Goal: Book appointment/travel/reservation

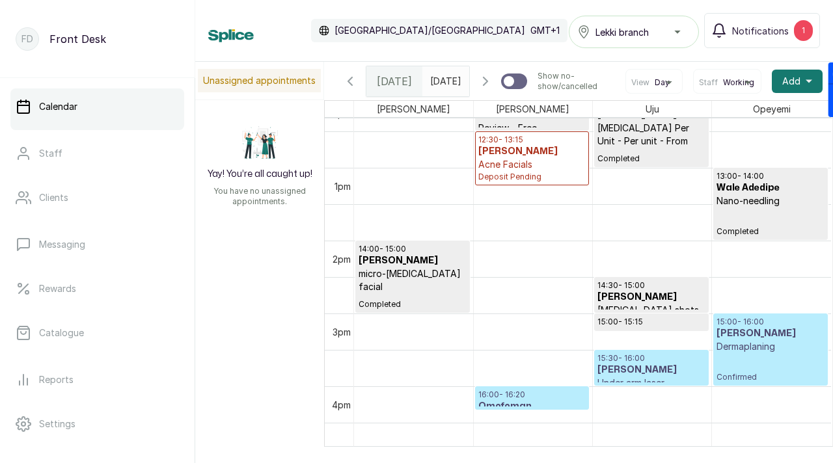
scroll to position [883, 0]
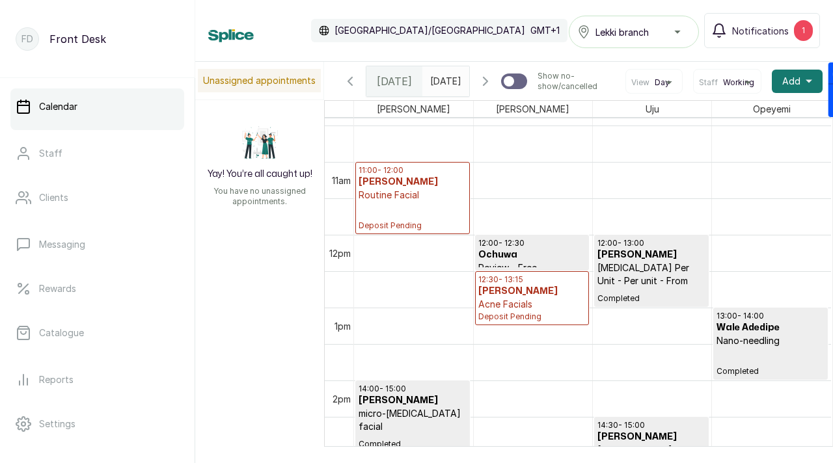
type input "dd/MM/yyyy"
click at [434, 84] on input "dd/MM/yyyy" at bounding box center [433, 78] width 21 height 22
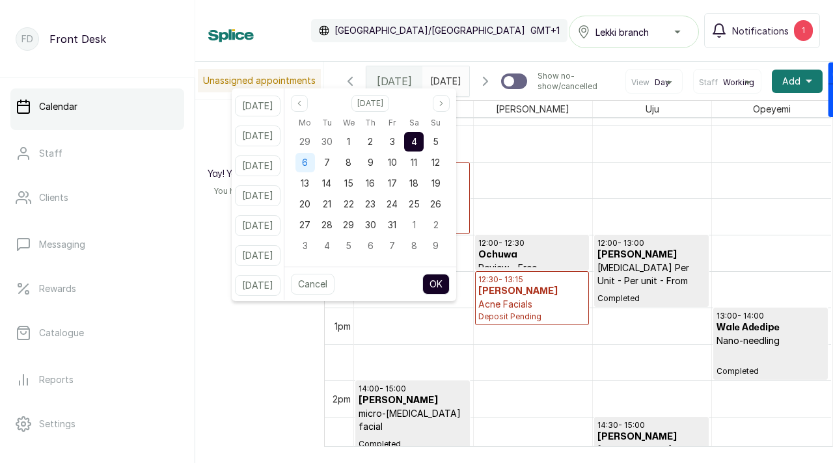
click at [308, 162] on span "6" at bounding box center [305, 162] width 6 height 11
click at [448, 284] on button "OK" at bounding box center [435, 284] width 27 height 21
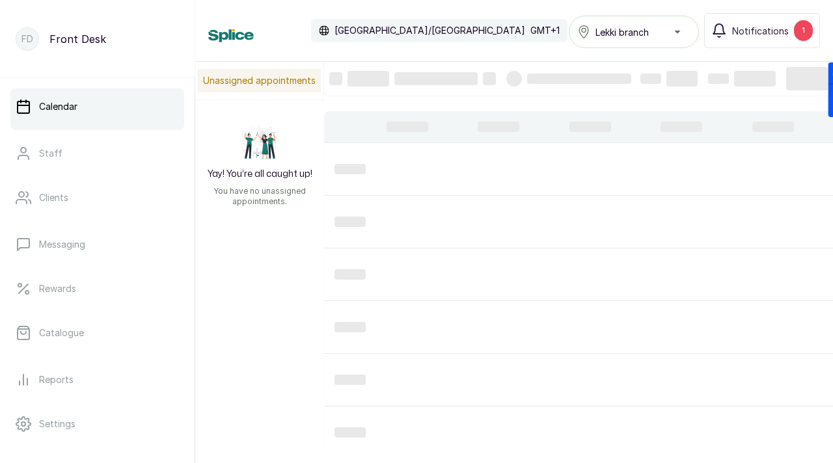
type input "[DATE]"
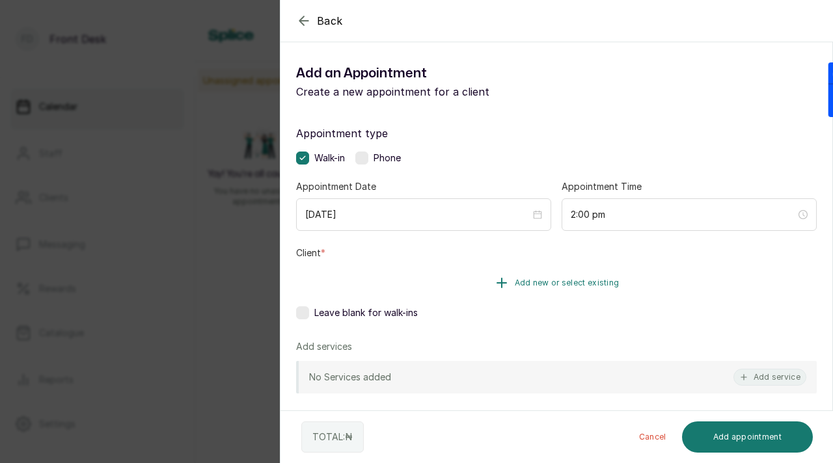
click at [517, 282] on span "Add new or select existing" at bounding box center [567, 283] width 105 height 10
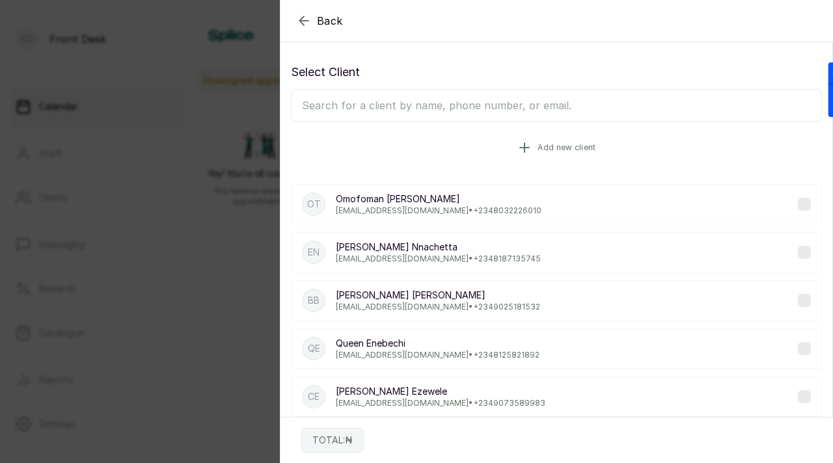
click at [538, 152] on span "Add new client" at bounding box center [566, 147] width 58 height 10
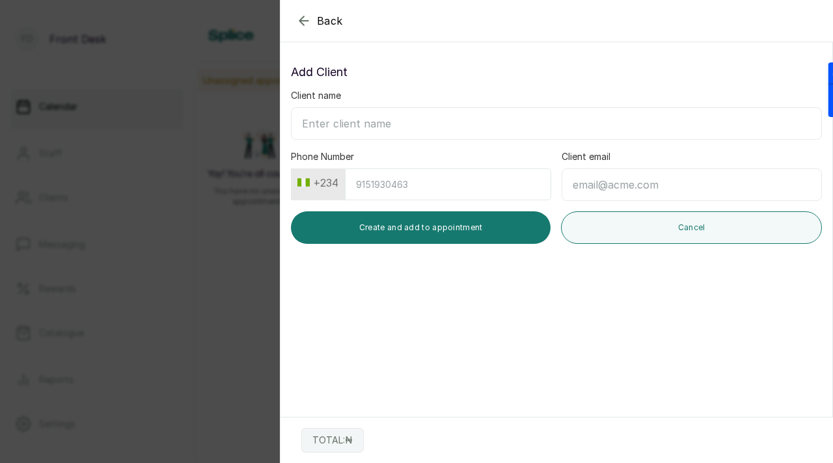
click at [455, 123] on input "Client name" at bounding box center [556, 123] width 531 height 33
type input "[PERSON_NAME]"
click at [469, 189] on input "Phone Number" at bounding box center [448, 184] width 206 height 32
type input "8064190045"
click at [635, 187] on input "Client email" at bounding box center [691, 184] width 260 height 33
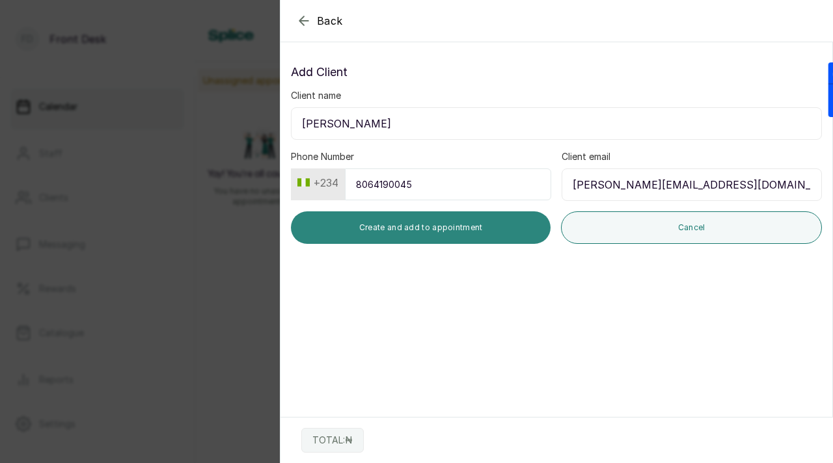
type input "[PERSON_NAME][EMAIL_ADDRESS][DOMAIN_NAME]"
click at [474, 233] on button "Create and add to appointment" at bounding box center [421, 227] width 260 height 33
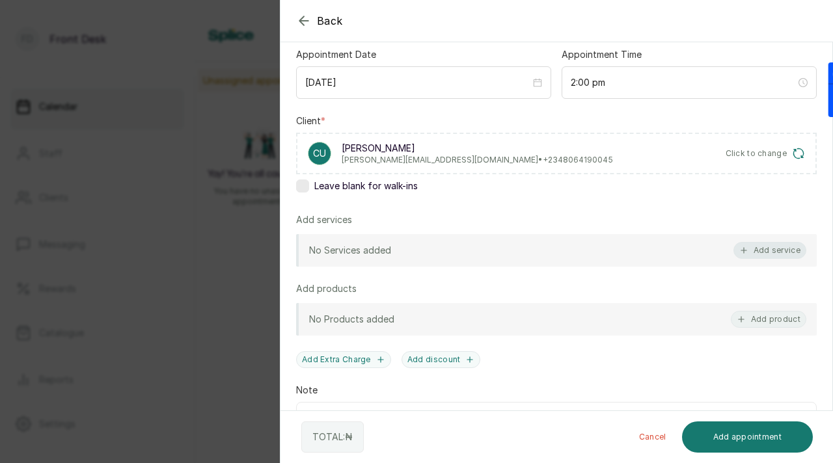
click at [742, 248] on icon "button" at bounding box center [743, 250] width 9 height 9
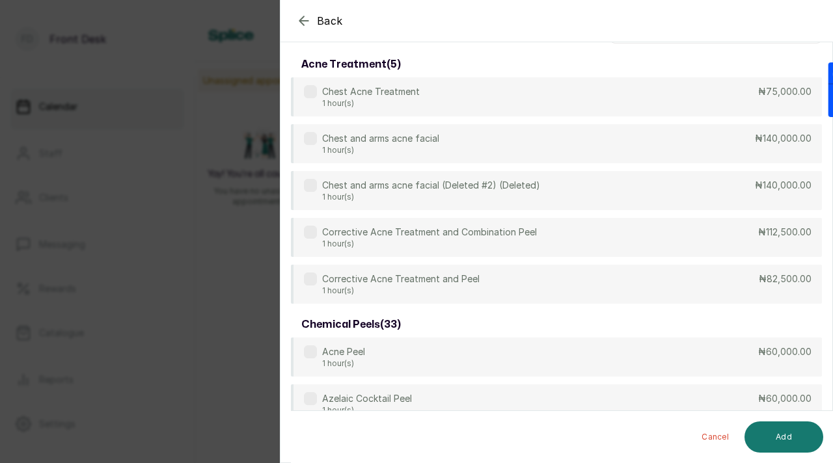
scroll to position [0, 0]
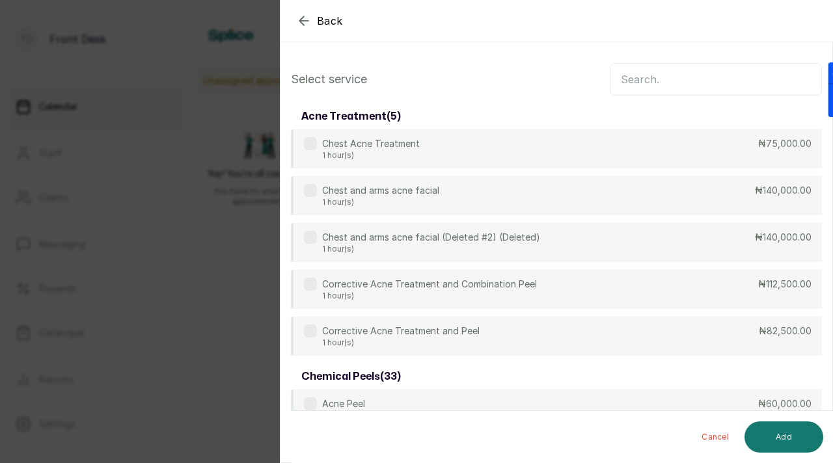
click at [641, 75] on input "text" at bounding box center [716, 79] width 212 height 33
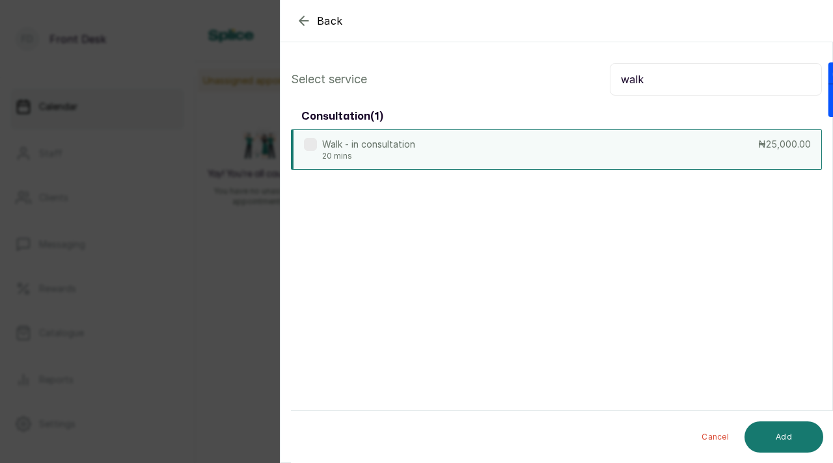
type input "walk"
click at [316, 147] on label at bounding box center [310, 144] width 13 height 13
click at [792, 435] on button "Add" at bounding box center [783, 437] width 79 height 31
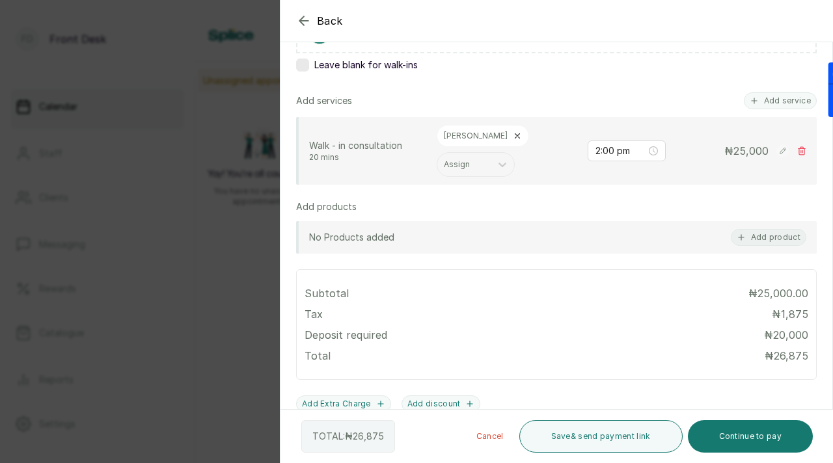
scroll to position [255, 0]
click at [720, 437] on button "Continue to pay" at bounding box center [751, 436] width 126 height 33
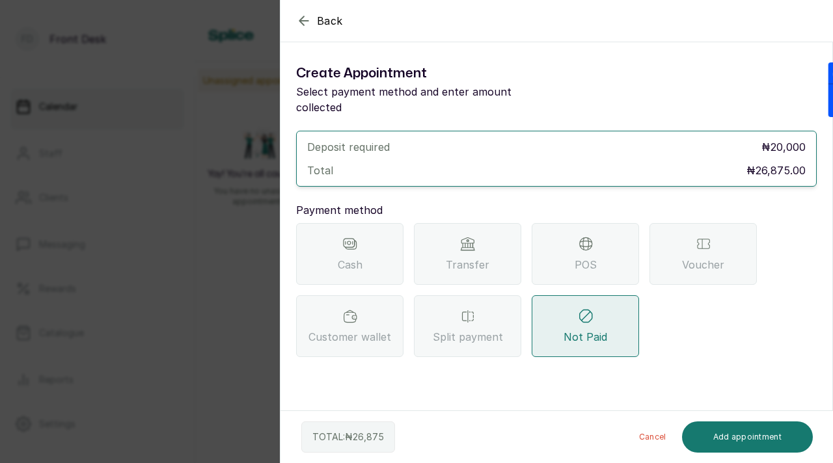
scroll to position [0, 0]
click at [448, 257] on span "Transfer" at bounding box center [468, 265] width 44 height 16
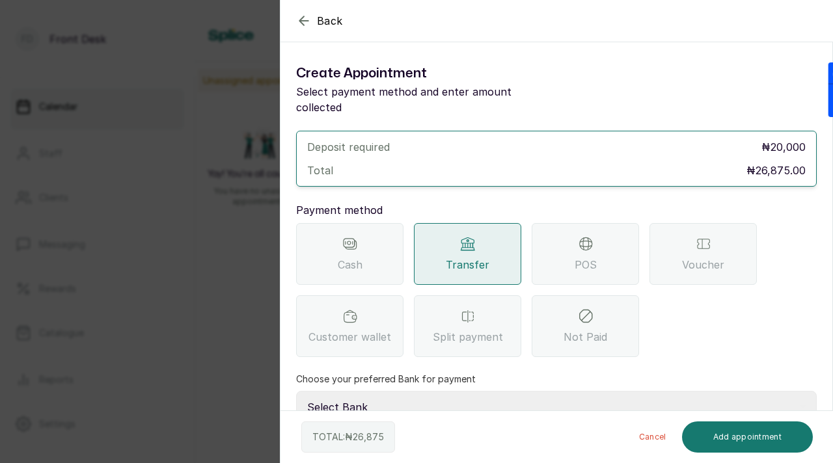
scroll to position [77, 0]
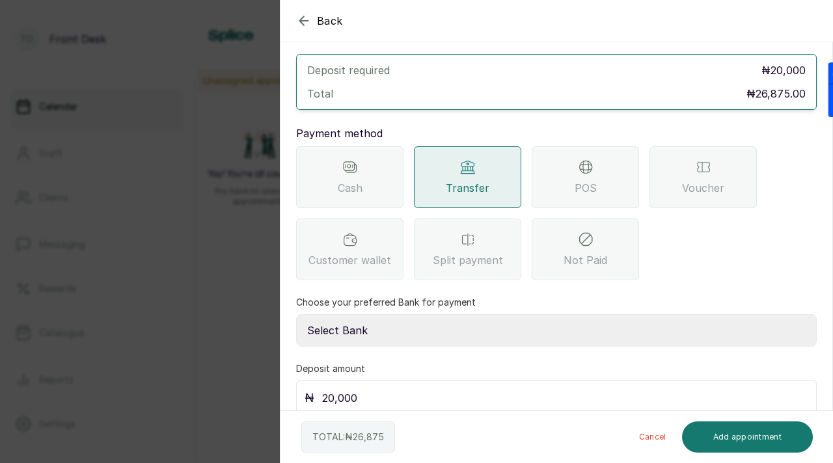
click at [446, 314] on select "Select Bank [PERSON_NAME] Fairmoney Microfinance Bank SKN ANALYTICS MED AESTH. …" at bounding box center [556, 330] width 520 height 33
select select "43272bc0-21c6-4b19-b9fb-c2093b8603c2"
click at [296, 314] on select "Select Bank [PERSON_NAME] Fairmoney Microfinance Bank SKN ANALYTICS MED AESTH. …" at bounding box center [556, 330] width 520 height 33
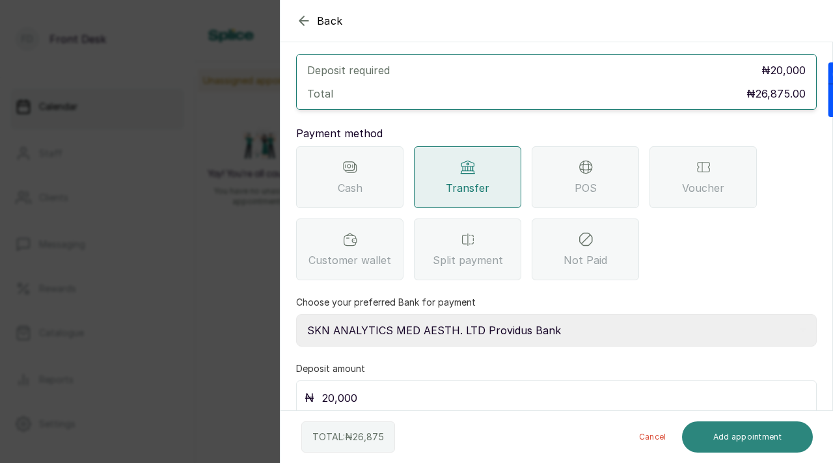
click at [712, 432] on button "Add appointment" at bounding box center [747, 437] width 131 height 31
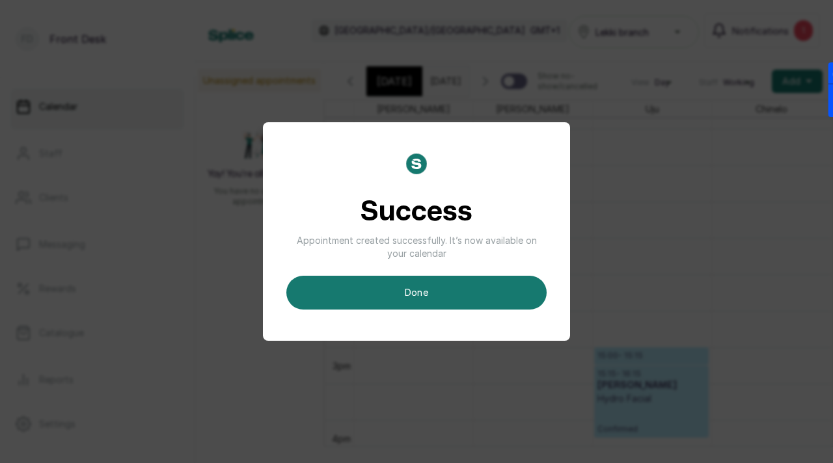
scroll to position [0, 30]
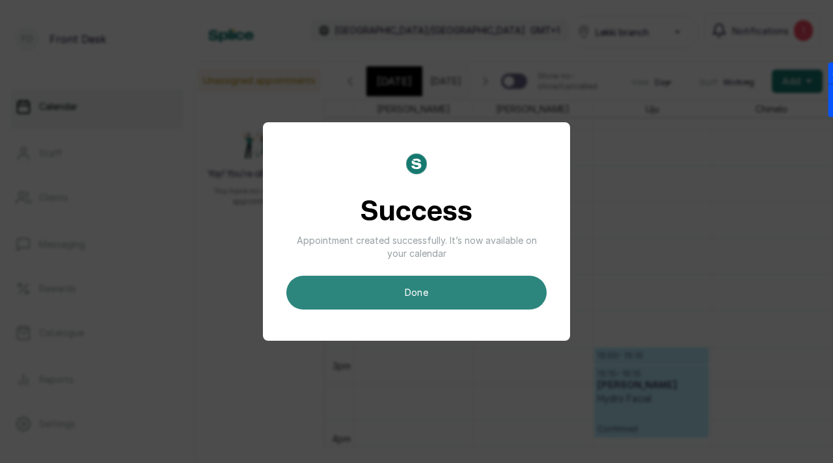
click at [481, 301] on button "done" at bounding box center [416, 293] width 260 height 34
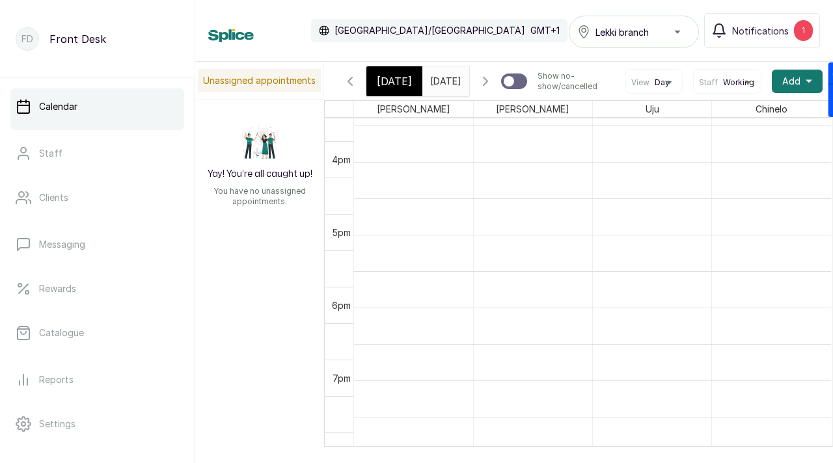
scroll to position [1195, 0]
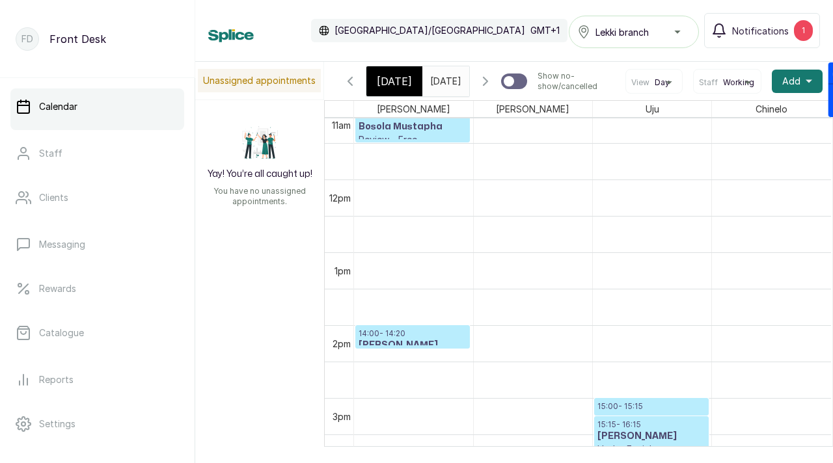
click at [415, 339] on p "14:00 - 14:20" at bounding box center [412, 334] width 108 height 10
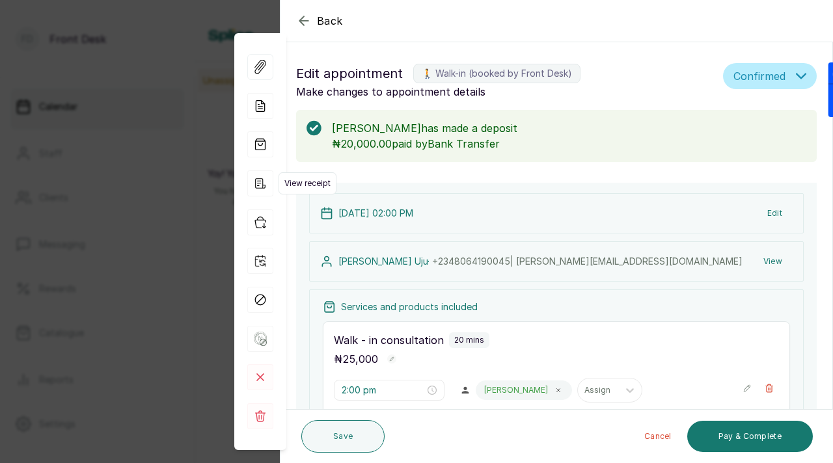
click at [260, 185] on icon "button" at bounding box center [260, 183] width 26 height 26
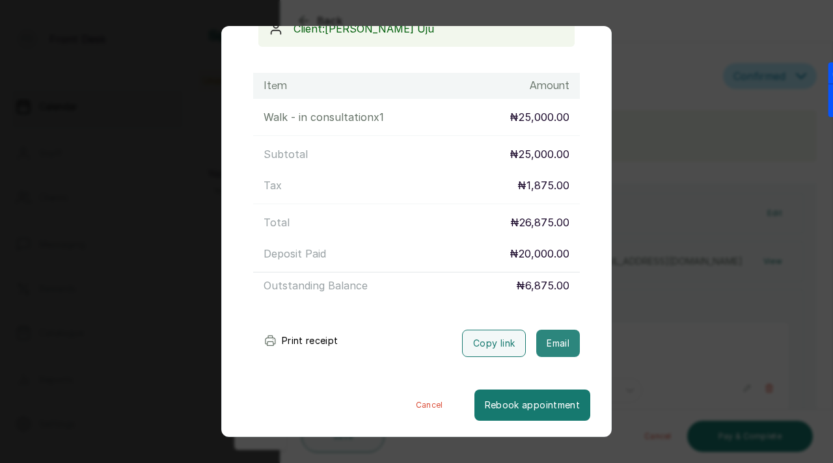
click at [554, 343] on button "Email" at bounding box center [558, 343] width 44 height 27
click at [192, 100] on div "Transaction Details Booking ID: # SPBMRHon Date: [DATE] ・ 2:00 PM Billed to: [P…" at bounding box center [416, 231] width 833 height 463
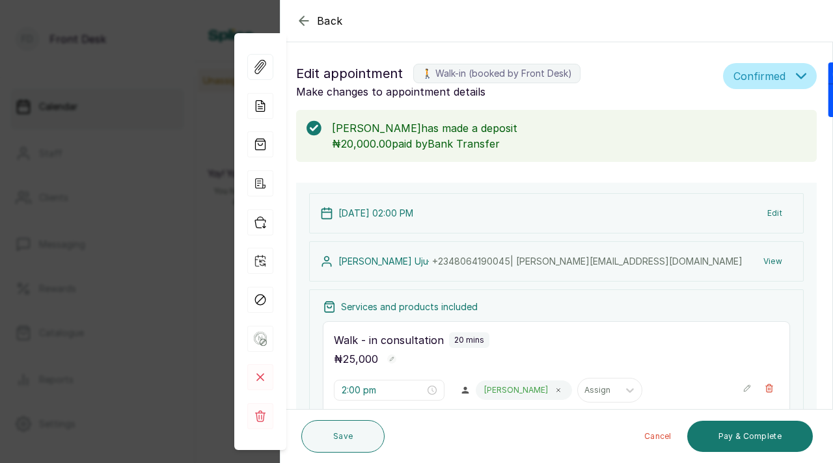
click at [185, 57] on div "Back Appointment Details Edit appointment 🚶 Walk-in (booked by Front Desk) Make…" at bounding box center [416, 231] width 833 height 463
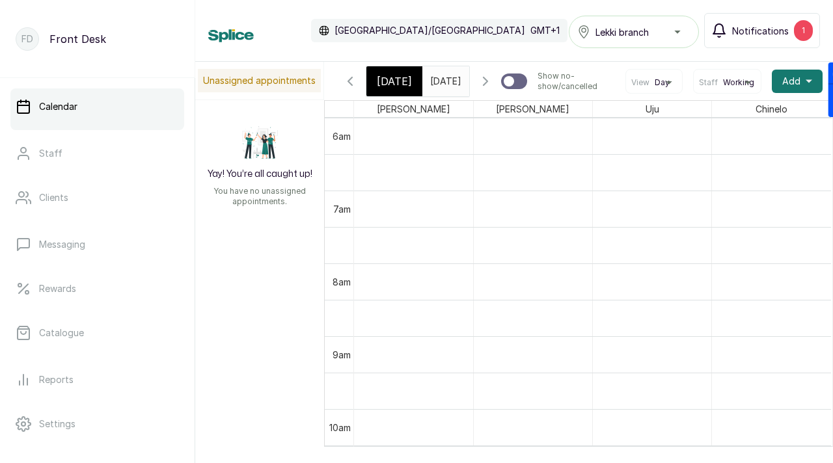
click at [780, 27] on span "Notifications" at bounding box center [760, 31] width 57 height 14
